Goal: Transaction & Acquisition: Purchase product/service

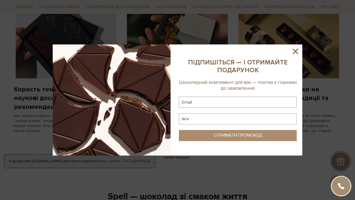
scroll to position [454, 0]
click at [294, 51] on icon at bounding box center [295, 51] width 9 height 9
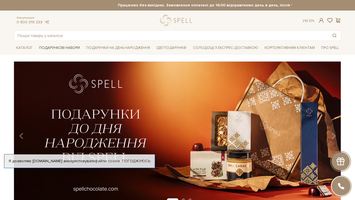
scroll to position [0, 0]
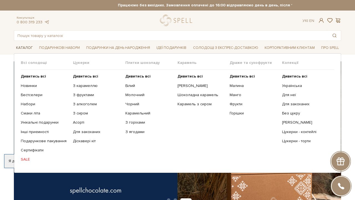
click at [28, 47] on span "Каталог" at bounding box center [24, 48] width 21 height 9
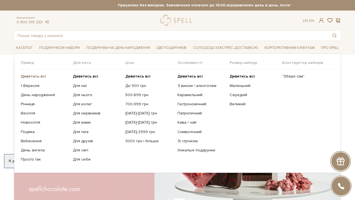
click at [33, 77] on b "Дивитись всі" at bounding box center [33, 76] width 25 height 5
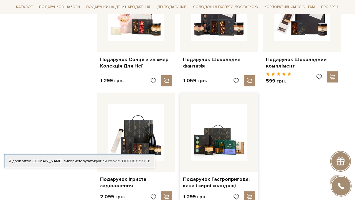
scroll to position [615, 0]
click at [223, 176] on link "Подарунок Гастропригода: кава і сирні солодощі" at bounding box center [219, 182] width 72 height 13
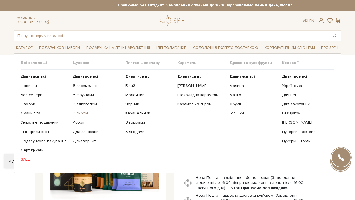
click at [85, 114] on link "З сиром" at bounding box center [97, 113] width 48 height 5
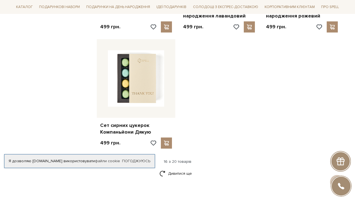
scroll to position [669, 0]
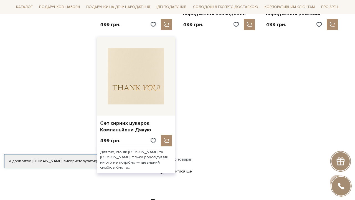
click at [132, 68] on img at bounding box center [136, 76] width 56 height 56
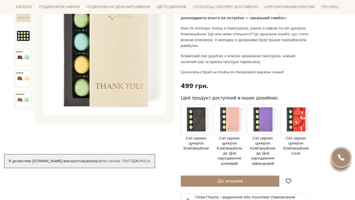
scroll to position [89, 0]
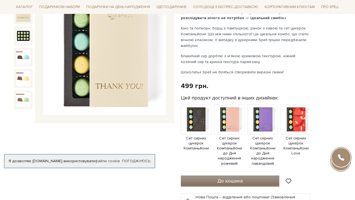
click at [220, 178] on span "До кошика" at bounding box center [230, 181] width 25 height 6
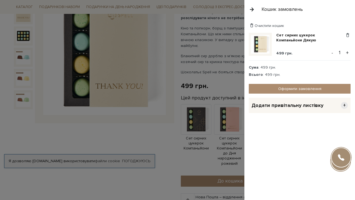
click at [172, 48] on div at bounding box center [177, 100] width 355 height 200
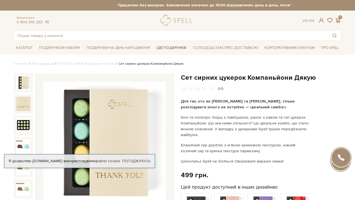
scroll to position [0, 0]
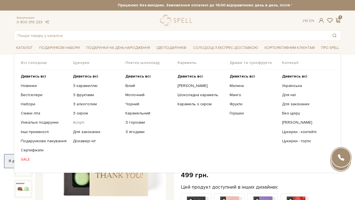
click at [80, 122] on link "Асорті" at bounding box center [97, 122] width 48 height 5
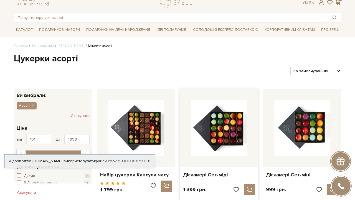
scroll to position [19, 0]
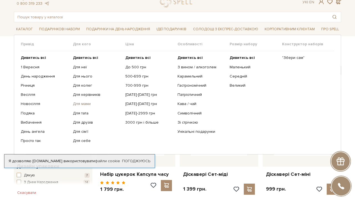
click at [82, 104] on link "Для мами" at bounding box center [97, 103] width 48 height 5
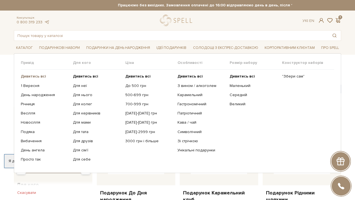
click at [30, 76] on b "Дивитись всі" at bounding box center [33, 76] width 25 height 5
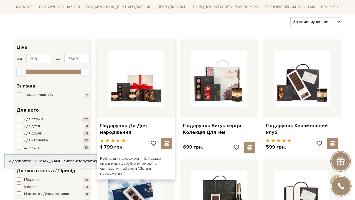
scroll to position [51, 0]
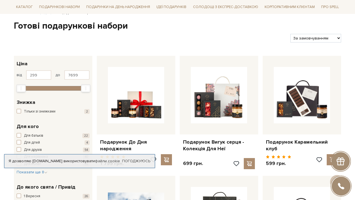
select select "[URL][DOMAIN_NAME]"
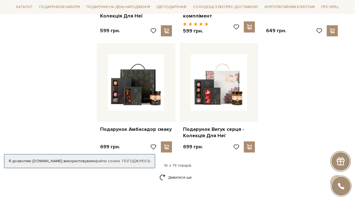
scroll to position [644, 0]
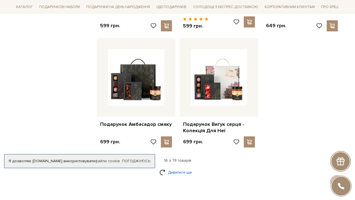
click at [186, 167] on link "Дивитися ще" at bounding box center [178, 172] width 36 height 10
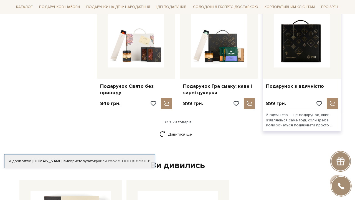
scroll to position [1266, 0]
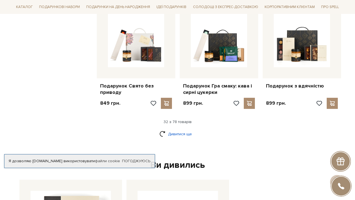
click at [167, 129] on link "Дивитися ще" at bounding box center [178, 134] width 36 height 10
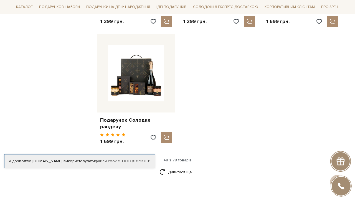
scroll to position [1930, 0]
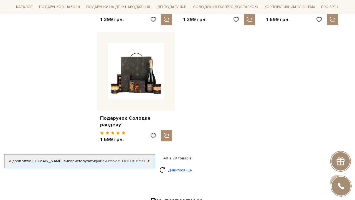
click at [170, 165] on link "Дивитися ще" at bounding box center [178, 170] width 36 height 10
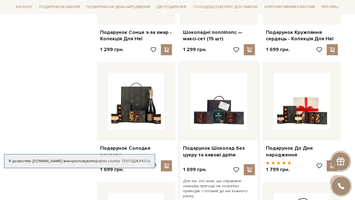
scroll to position [1901, 0]
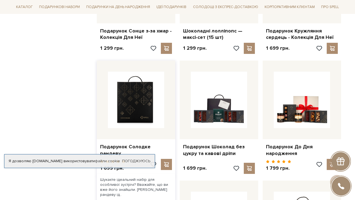
click at [136, 86] on img at bounding box center [136, 100] width 56 height 56
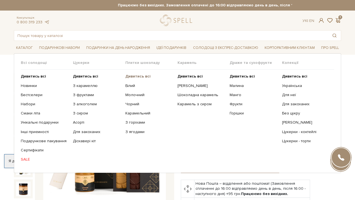
click at [139, 76] on b "Дивитись всі" at bounding box center [138, 76] width 25 height 5
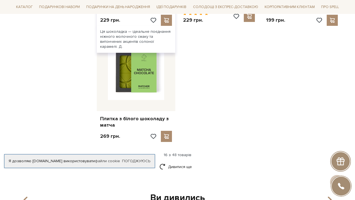
scroll to position [700, 0]
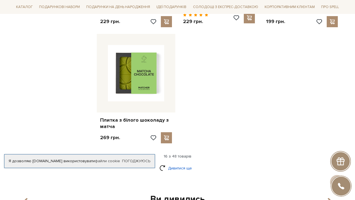
click at [181, 163] on link "Дивитися ще" at bounding box center [178, 168] width 36 height 10
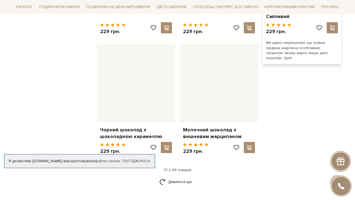
scroll to position [1295, 0]
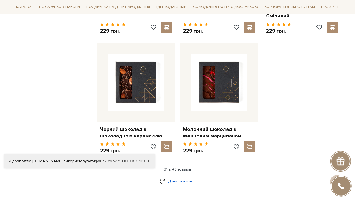
click at [180, 176] on link "Дивитися ще" at bounding box center [178, 181] width 36 height 10
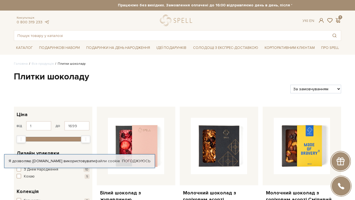
scroll to position [0, 0]
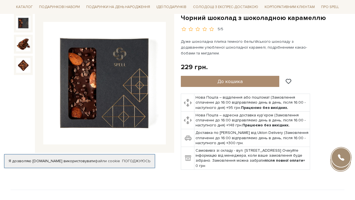
scroll to position [59, 0]
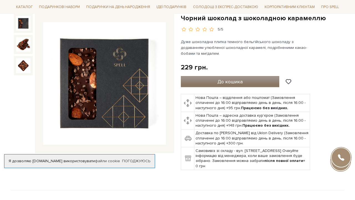
click at [216, 84] on button "До кошика" at bounding box center [230, 81] width 99 height 11
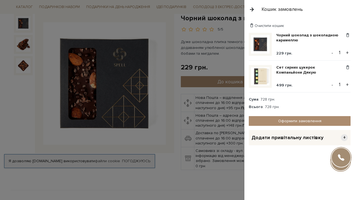
click at [254, 11] on button "button" at bounding box center [252, 9] width 6 height 10
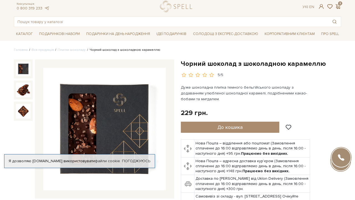
scroll to position [10, 0]
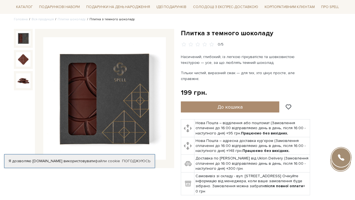
scroll to position [44, 0]
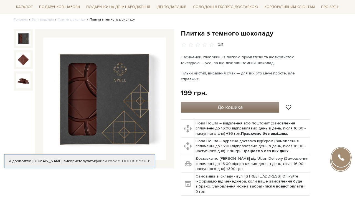
click at [211, 102] on button "До кошика" at bounding box center [230, 107] width 99 height 11
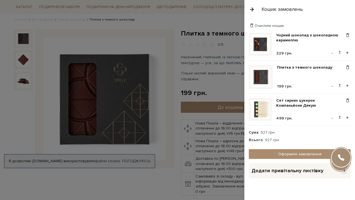
click at [254, 8] on button "button" at bounding box center [252, 9] width 6 height 10
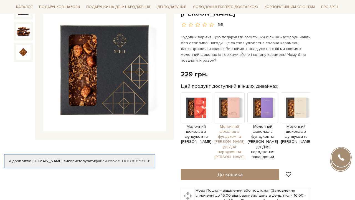
scroll to position [72, 0]
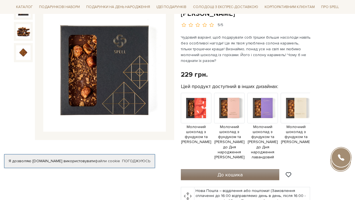
click at [222, 176] on span "До кошика" at bounding box center [230, 175] width 25 height 6
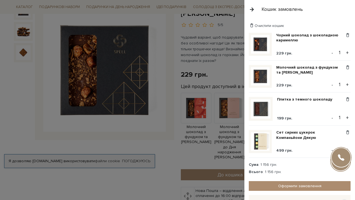
click at [252, 9] on button "button" at bounding box center [252, 9] width 6 height 10
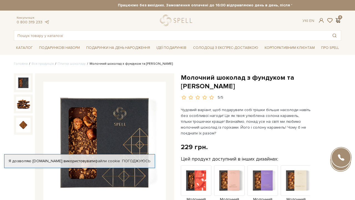
scroll to position [0, 0]
click at [339, 19] on span at bounding box center [338, 20] width 7 height 6
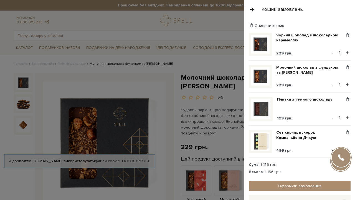
click at [204, 72] on div at bounding box center [177, 100] width 355 height 200
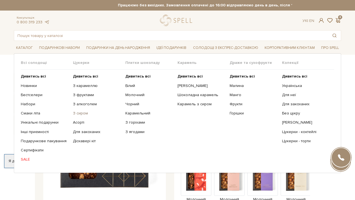
click at [80, 112] on link "З сиром" at bounding box center [97, 113] width 48 height 5
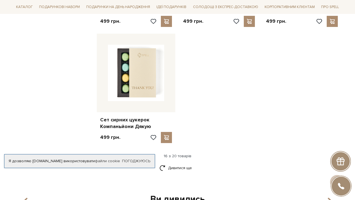
scroll to position [691, 0]
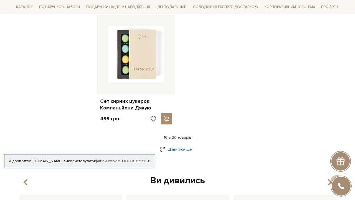
click at [182, 145] on link "Дивитися ще" at bounding box center [178, 149] width 36 height 10
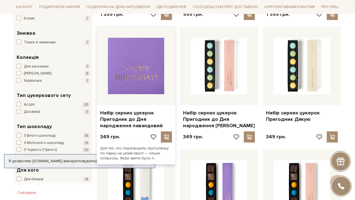
scroll to position [189, 0]
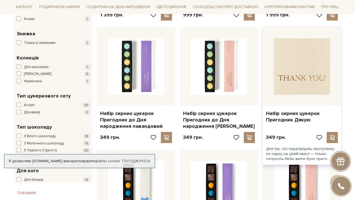
click at [310, 61] on img at bounding box center [302, 66] width 56 height 56
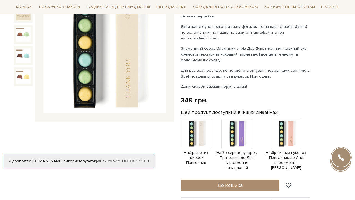
scroll to position [107, 0]
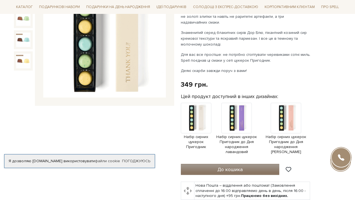
click at [218, 166] on span "До кошика" at bounding box center [230, 169] width 25 height 6
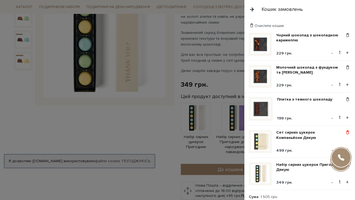
click at [348, 132] on span at bounding box center [348, 132] width 6 height 5
click at [330, 140] on link "Видалити" at bounding box center [329, 141] width 44 height 7
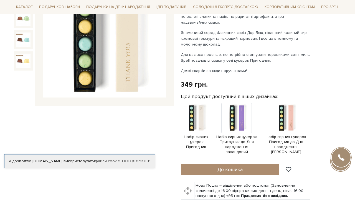
click at [126, 120] on div at bounding box center [177, 100] width 355 height 200
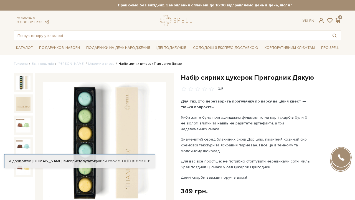
scroll to position [0, 0]
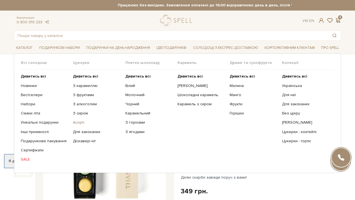
click at [81, 122] on link "Асорті" at bounding box center [97, 122] width 48 height 5
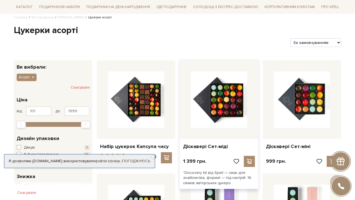
scroll to position [44, 0]
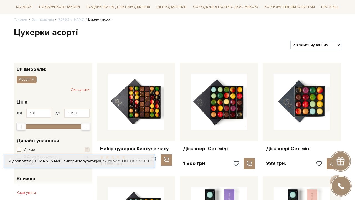
select select "[URL][DOMAIN_NAME]"
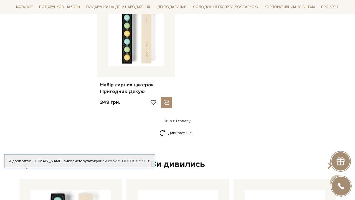
scroll to position [722, 0]
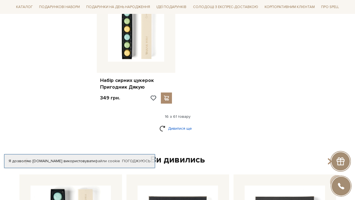
click at [183, 124] on link "Дивитися ще" at bounding box center [178, 129] width 36 height 10
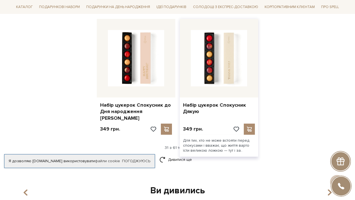
scroll to position [1295, 0]
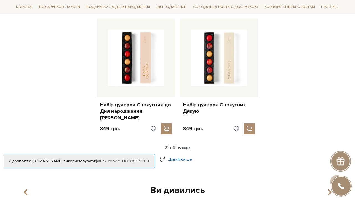
click at [179, 154] on link "Дивитися ще" at bounding box center [178, 159] width 36 height 10
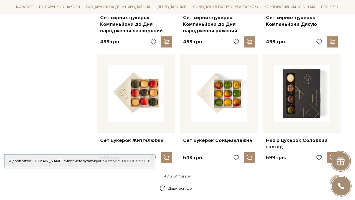
scroll to position [1866, 0]
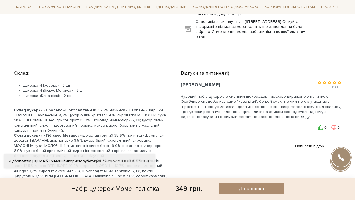
scroll to position [247, 0]
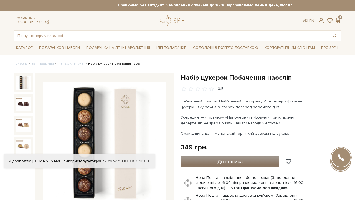
click at [226, 162] on span "До кошика" at bounding box center [230, 162] width 25 height 6
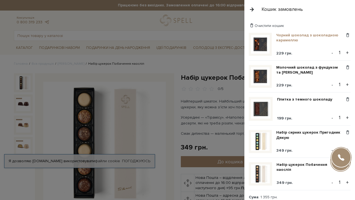
click at [285, 38] on link "Чорний шоколад з шоколадною карамеллю" at bounding box center [311, 38] width 69 height 10
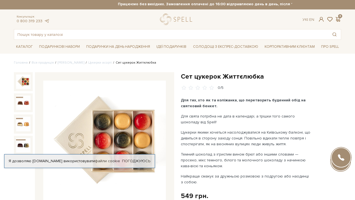
scroll to position [1, 0]
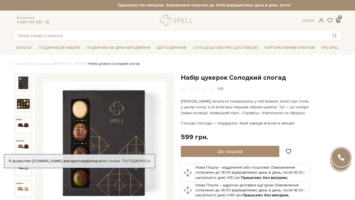
click at [339, 20] on span at bounding box center [338, 20] width 7 height 6
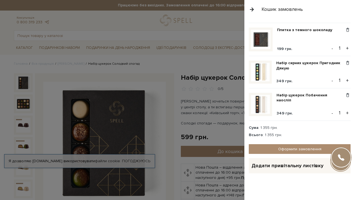
scroll to position [70, 0]
click at [297, 146] on link "Оформити замовлення" at bounding box center [300, 149] width 102 height 10
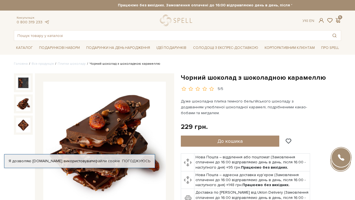
click at [27, 104] on img at bounding box center [23, 104] width 14 height 14
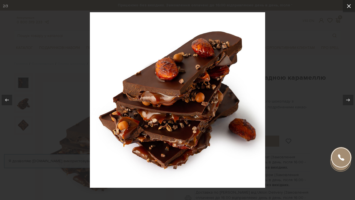
click at [353, 7] on button at bounding box center [349, 6] width 12 height 12
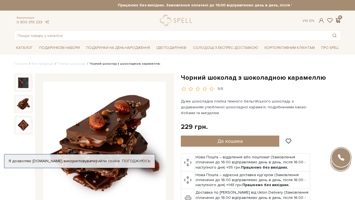
click at [339, 18] on span at bounding box center [338, 20] width 7 height 6
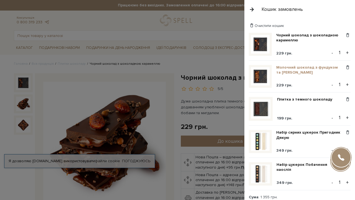
click at [286, 71] on link "Молочний шоколад з фундуком та [PERSON_NAME]" at bounding box center [311, 70] width 69 height 10
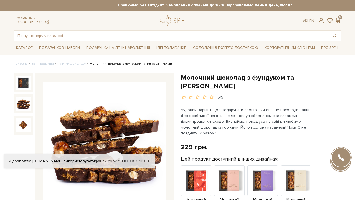
click at [29, 103] on img at bounding box center [23, 104] width 14 height 14
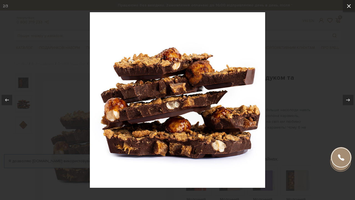
click at [350, 5] on icon at bounding box center [349, 6] width 4 height 4
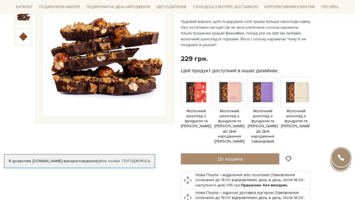
scroll to position [70, 0]
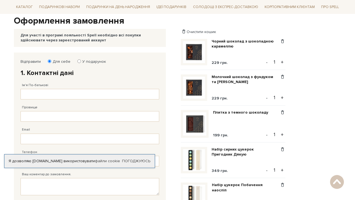
scroll to position [55, 0]
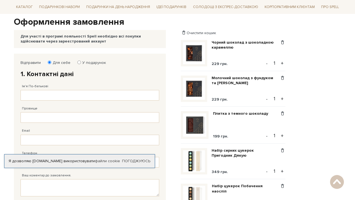
click at [77, 62] on input "У подарунок" at bounding box center [79, 63] width 4 height 4
radio input "true"
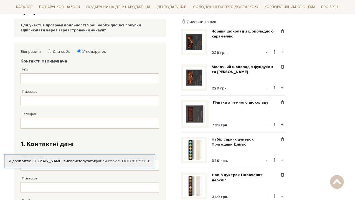
scroll to position [65, 0]
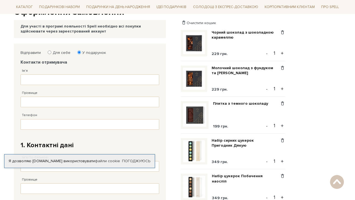
click at [50, 52] on input "Для себе" at bounding box center [50, 53] width 4 height 4
radio input "true"
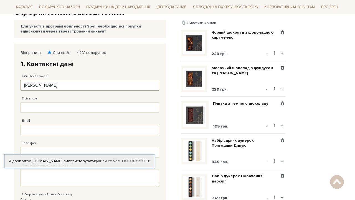
type input "Анна Анатоліївна"
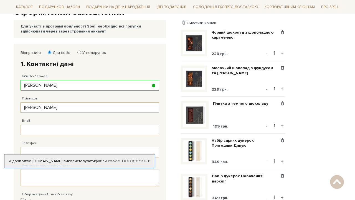
type input "Дмітрієва"
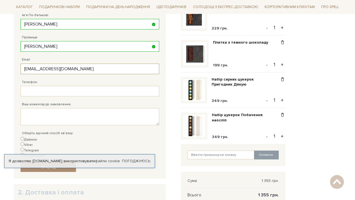
scroll to position [126, 0]
type input "anntokovaya@gmail.com"
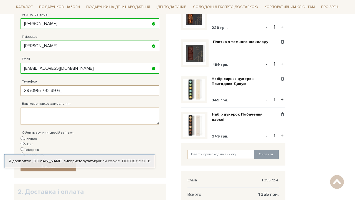
type input "38 (095) 792 39 64"
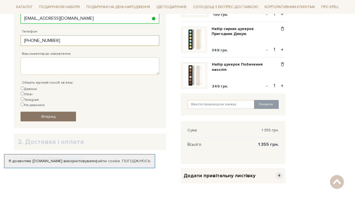
scroll to position [177, 0]
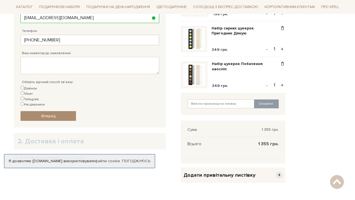
click at [24, 91] on input "Viber" at bounding box center [23, 93] width 4 height 4
radio input "true"
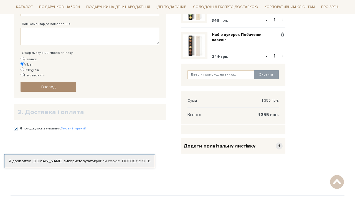
scroll to position [206, 0]
click at [70, 82] on link "Вперед" at bounding box center [49, 87] width 56 height 10
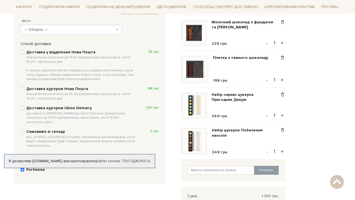
scroll to position [112, 0]
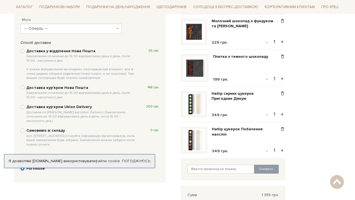
click at [23, 50] on input "Доставка у відділення Нова Пошта Замовлення сплаченні до 16:00 відправляємо ден…" at bounding box center [23, 51] width 4 height 4
radio input "true"
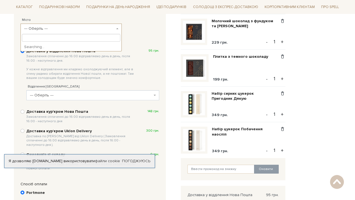
click at [76, 28] on span "--- Оберіть ---" at bounding box center [69, 29] width 91 height 6
type input "x"
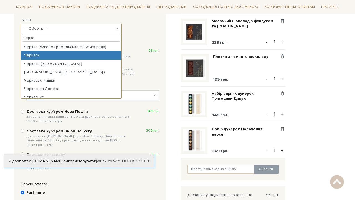
type input "черка"
select select "Черкаси"
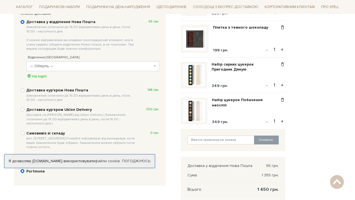
scroll to position [141, 0]
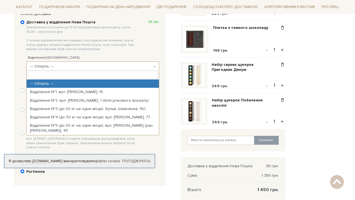
click at [64, 66] on span "--- Оберіть ---" at bounding box center [91, 67] width 122 height 6
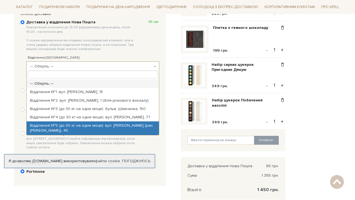
select select "Відділення №5 (до 30 кг на одне місце): вул. Вячеслава Галви (ран. Руднєва), 45"
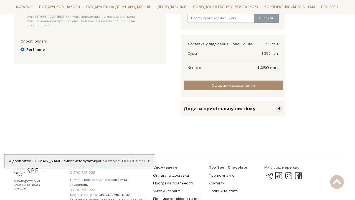
scroll to position [263, 0]
click at [282, 108] on span "+" at bounding box center [279, 108] width 7 height 7
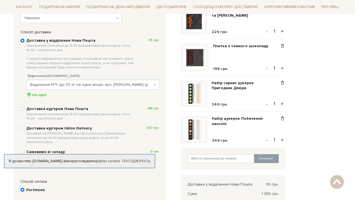
scroll to position [118, 0]
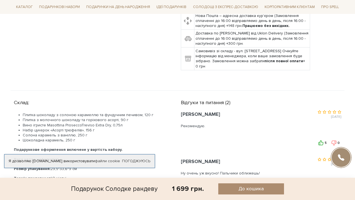
scroll to position [203, 0]
drag, startPoint x: 46, startPoint y: 112, endPoint x: 107, endPoint y: 114, distance: 61.4
click at [107, 123] on li "Вино ігристе Masottina ProseccoTreviso Extra Dry, 0,75л" at bounding box center [95, 125] width 145 height 5
copy li "Masottina ProseccoTreviso Extra Dry"
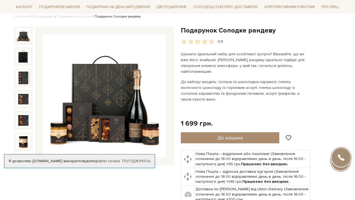
scroll to position [47, 0]
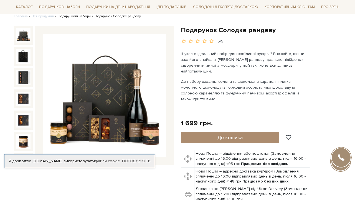
click at [63, 16] on link "Подарункові набори" at bounding box center [74, 16] width 33 height 4
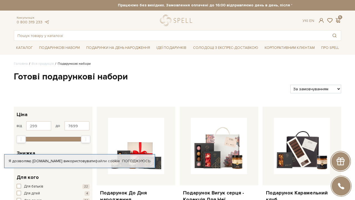
select select "[URL][DOMAIN_NAME]"
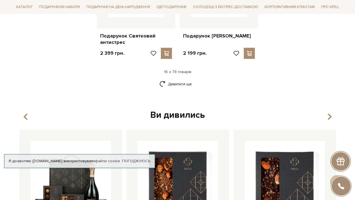
scroll to position [743, 0]
click at [183, 81] on link "Дивитися ще" at bounding box center [178, 84] width 36 height 10
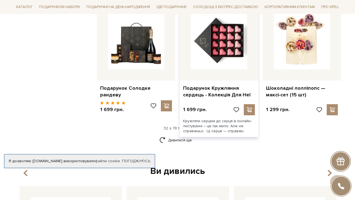
scroll to position [1289, 0]
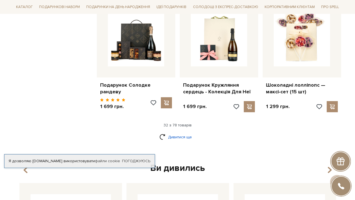
click at [169, 132] on link "Дивитися ще" at bounding box center [178, 137] width 36 height 10
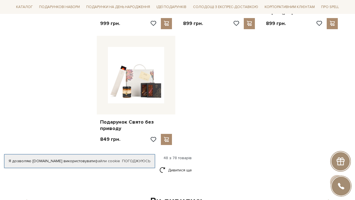
scroll to position [1937, 0]
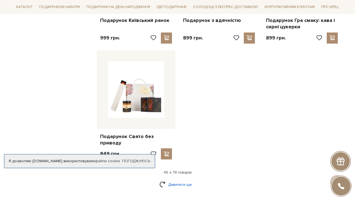
click at [184, 180] on link "Дивитися ще" at bounding box center [178, 185] width 36 height 10
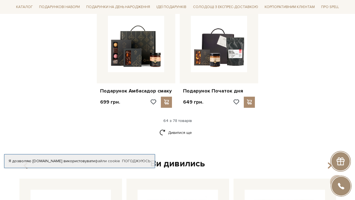
scroll to position [2572, 0]
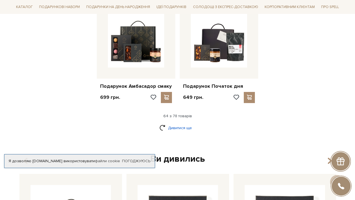
click at [171, 123] on link "Дивитися ще" at bounding box center [178, 128] width 36 height 10
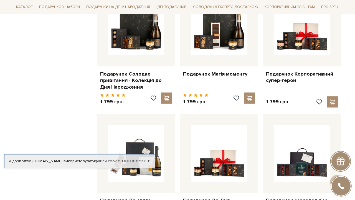
scroll to position [1053, 0]
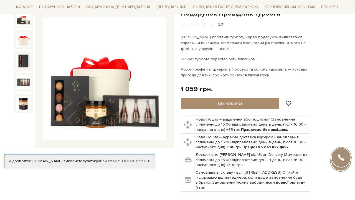
scroll to position [65, 0]
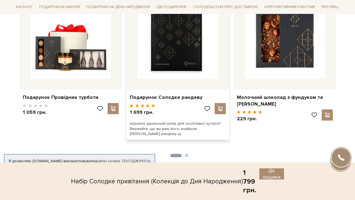
scroll to position [542, 0]
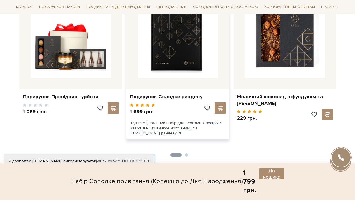
click at [184, 61] on img at bounding box center [178, 38] width 81 height 81
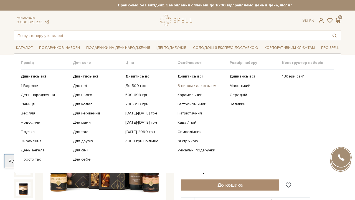
click at [197, 85] on link "З вином / алкоголем" at bounding box center [202, 85] width 48 height 5
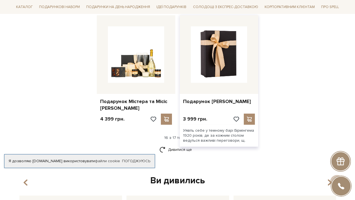
scroll to position [683, 0]
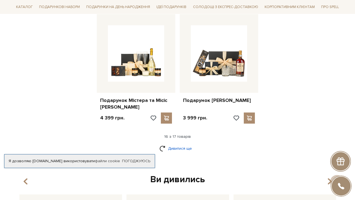
click at [181, 144] on link "Дивитися ще" at bounding box center [178, 149] width 36 height 10
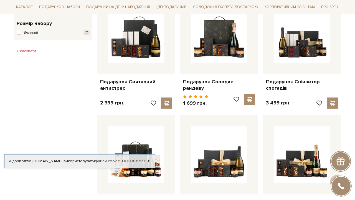
scroll to position [360, 0]
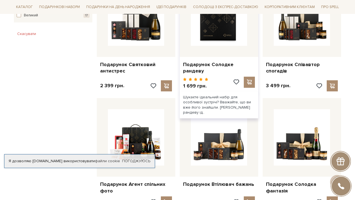
click at [222, 36] on img at bounding box center [219, 17] width 56 height 56
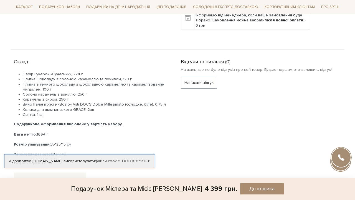
scroll to position [249, 0]
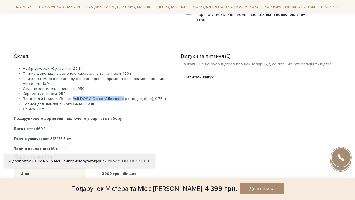
drag, startPoint x: 71, startPoint y: 98, endPoint x: 121, endPoint y: 98, distance: 50.0
click at [121, 98] on li "Вино Італія ігристе «Bosio» Asti DOCG Dolce Millesimato (солодке, біле), 0,75 л" at bounding box center [95, 98] width 145 height 5
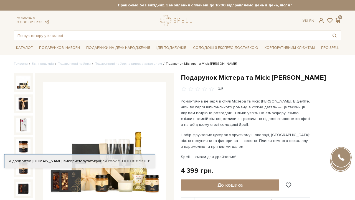
scroll to position [0, 0]
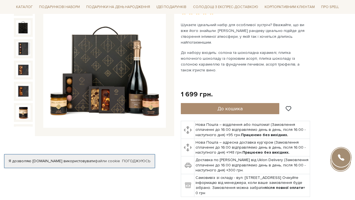
scroll to position [77, 0]
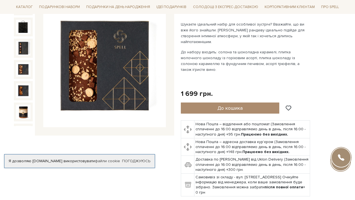
click at [20, 68] on img at bounding box center [23, 69] width 14 height 14
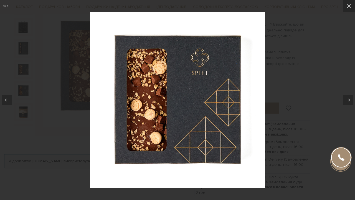
click at [283, 67] on div at bounding box center [177, 100] width 355 height 200
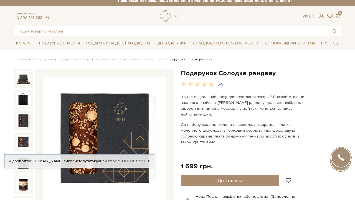
scroll to position [51, 0]
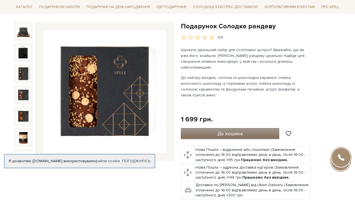
click at [227, 131] on span "До кошика" at bounding box center [230, 134] width 25 height 6
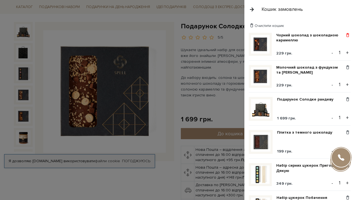
click at [349, 34] on span at bounding box center [348, 35] width 6 height 5
click at [348, 36] on span at bounding box center [348, 35] width 6 height 5
click at [338, 44] on link "Видалити" at bounding box center [329, 44] width 44 height 7
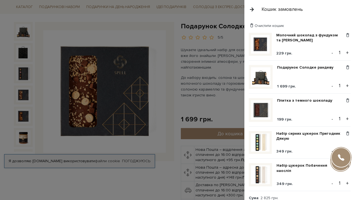
click at [253, 9] on button "button" at bounding box center [252, 9] width 6 height 10
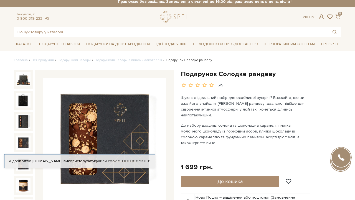
scroll to position [0, 0]
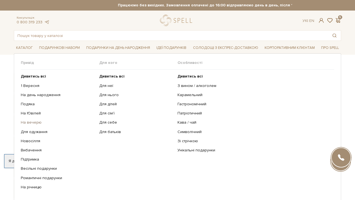
click at [32, 122] on link "На вечерю" at bounding box center [58, 122] width 74 height 5
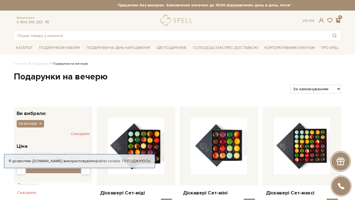
click at [338, 19] on span at bounding box center [338, 20] width 7 height 6
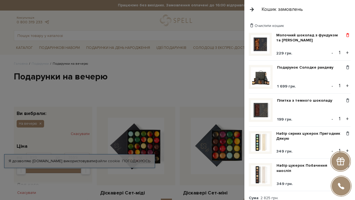
click at [348, 34] on span at bounding box center [348, 35] width 6 height 5
click at [334, 45] on link "Видалити" at bounding box center [329, 44] width 44 height 7
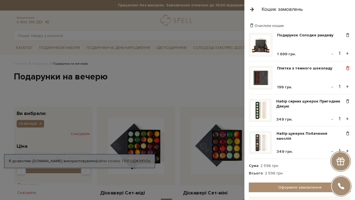
click at [347, 68] on span at bounding box center [348, 68] width 6 height 5
click at [331, 77] on link "Видалити" at bounding box center [329, 77] width 44 height 7
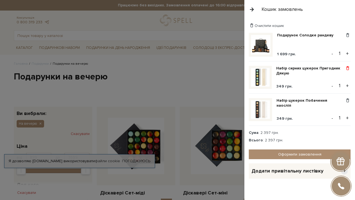
click at [348, 68] on span at bounding box center [348, 68] width 6 height 5
click at [334, 78] on link "Видалити" at bounding box center [329, 77] width 44 height 7
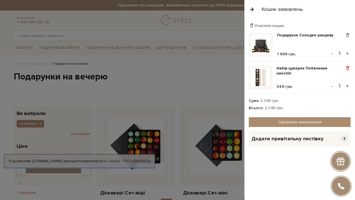
click at [348, 69] on span at bounding box center [348, 68] width 6 height 5
click at [333, 77] on link "Видалити" at bounding box center [329, 77] width 44 height 7
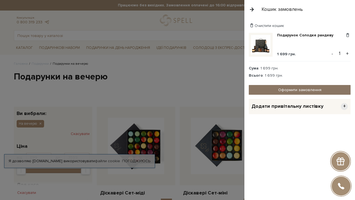
click at [325, 92] on link "Оформити замовлення" at bounding box center [300, 90] width 102 height 10
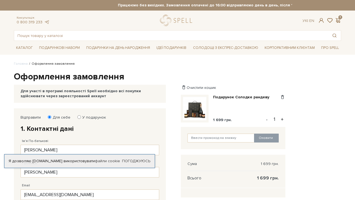
click at [78, 118] on input "У подарунок" at bounding box center [79, 117] width 4 height 4
radio input "true"
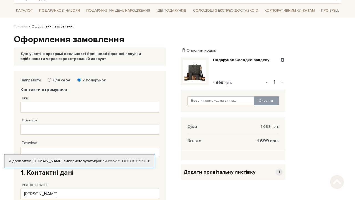
scroll to position [68, 0]
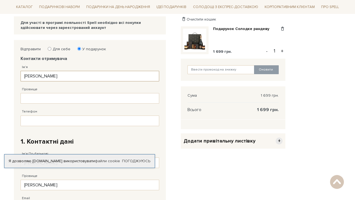
type input "Т"
type input "[PERSON_NAME]"
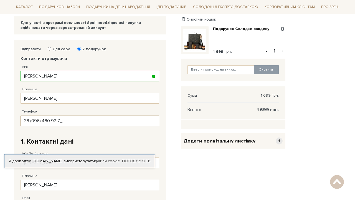
type input "[PHONE_NUMBER]"
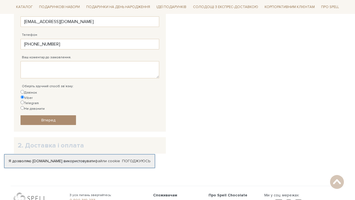
scroll to position [254, 0]
click at [67, 115] on link "Вперед" at bounding box center [49, 120] width 56 height 10
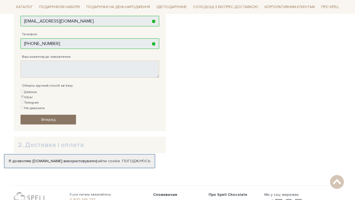
scroll to position [108, 0]
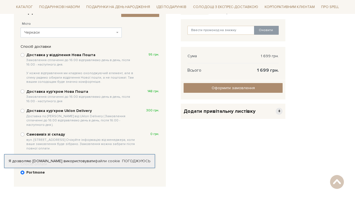
click at [23, 54] on input "Доставка у відділення Нова Пошта Замовлення сплаченні до 16:00 відправляємо ден…" at bounding box center [23, 55] width 4 height 4
radio input "true"
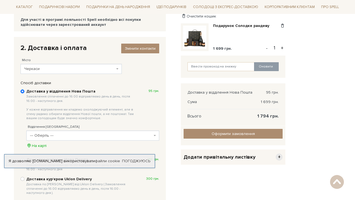
scroll to position [72, 0]
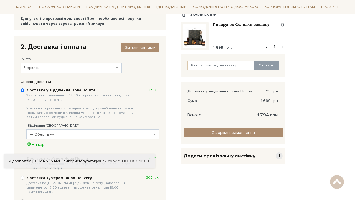
click at [83, 68] on span "Черкаси" at bounding box center [69, 68] width 91 height 6
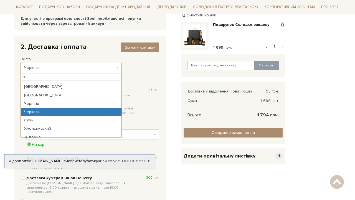
scroll to position [0, 0]
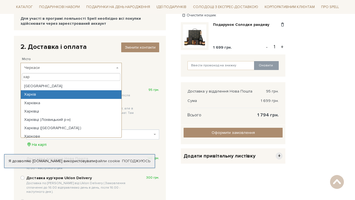
type input "хар"
select select "Харків"
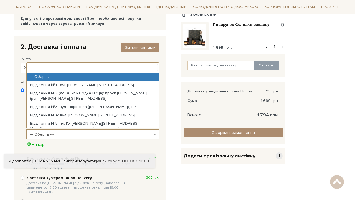
click at [68, 133] on span "--- Оберіть ---" at bounding box center [91, 135] width 122 height 6
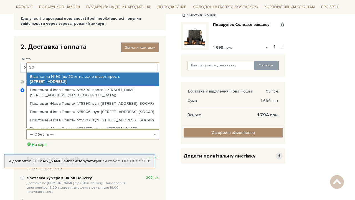
type input "90"
select select "Відділення №90 (до 30 кг на одне місце): просп. [STREET_ADDRESS]"
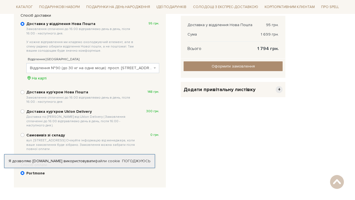
scroll to position [137, 0]
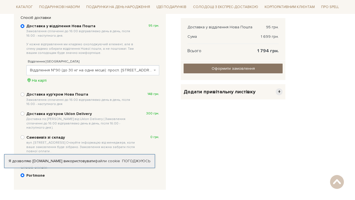
click at [221, 69] on input "Оформити замовлення" at bounding box center [233, 69] width 99 height 10
